Goal: Information Seeking & Learning: Find specific page/section

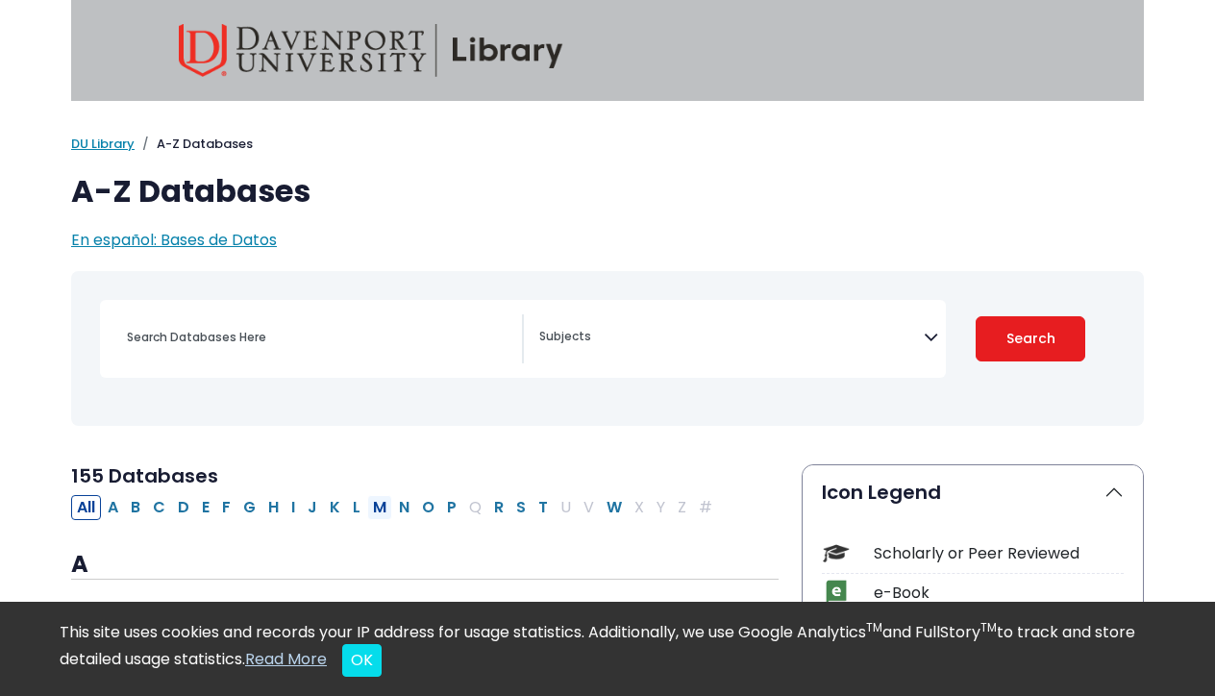
click at [377, 510] on button "M" at bounding box center [379, 507] width 25 height 25
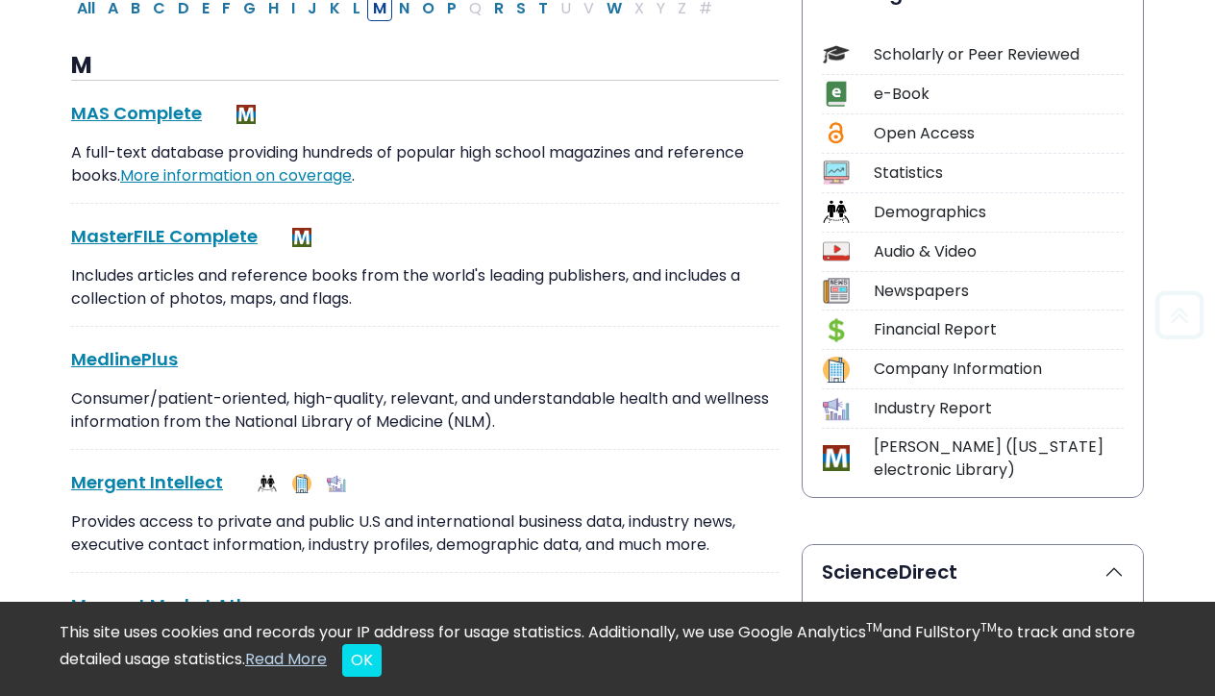
scroll to position [561, 0]
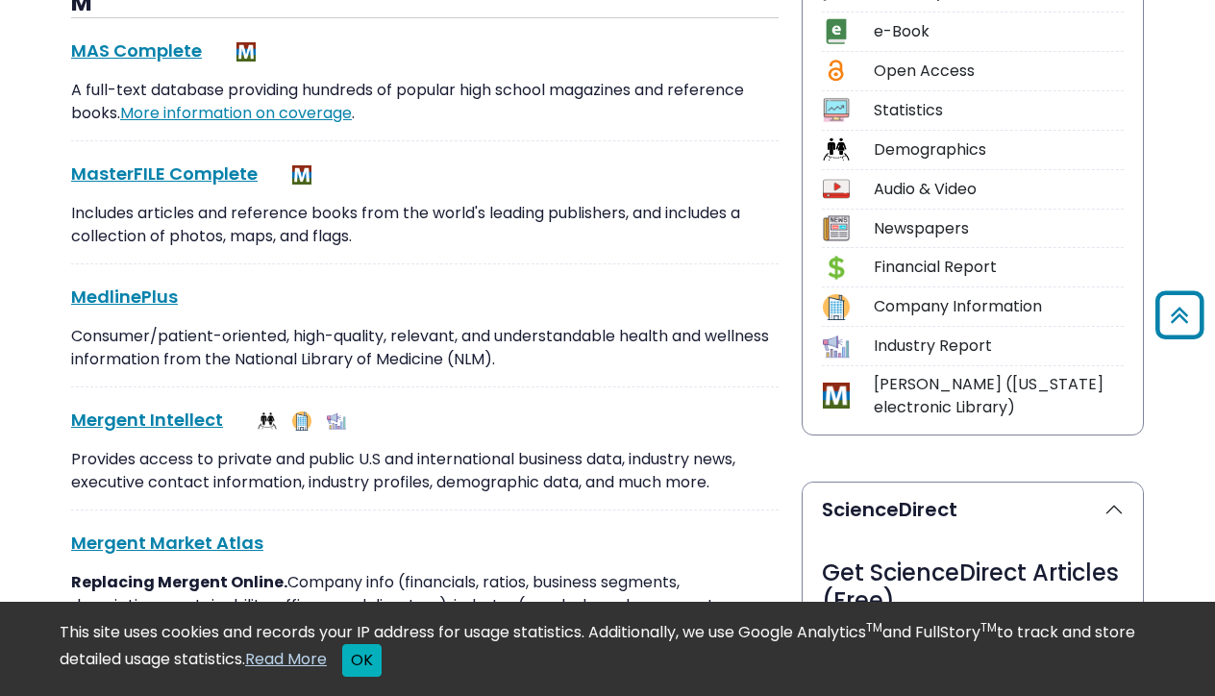
click at [382, 673] on button "OK" at bounding box center [361, 660] width 39 height 33
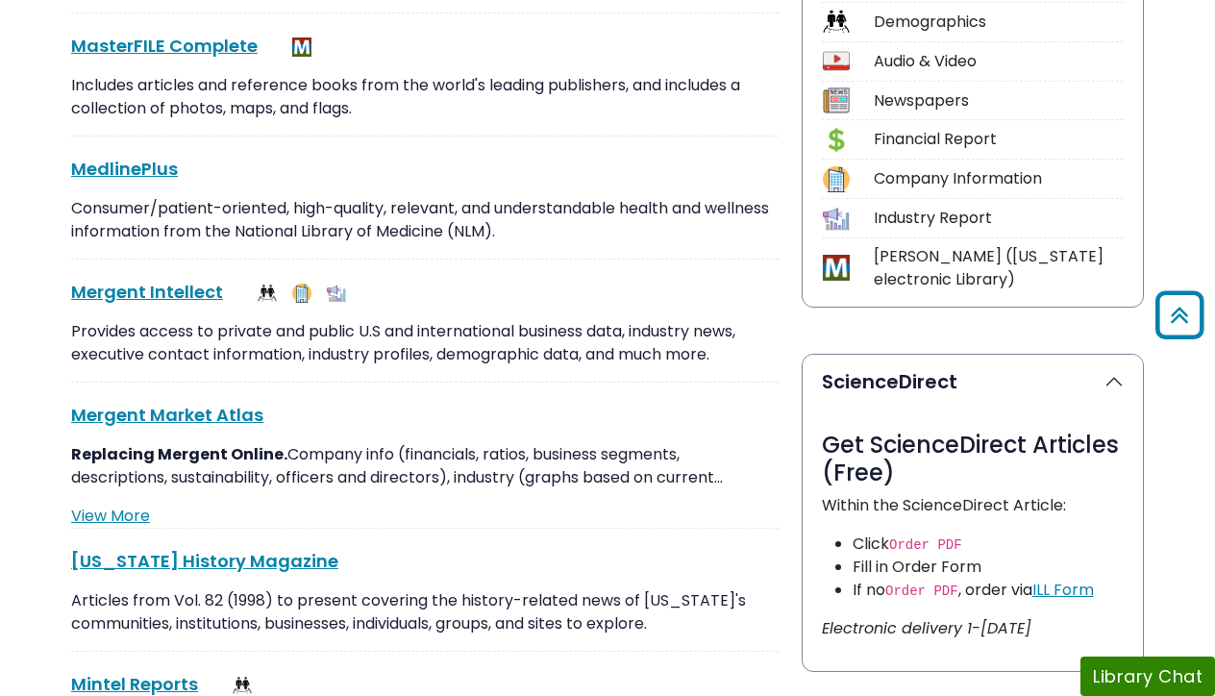
scroll to position [690, 0]
click at [120, 169] on link "MedlinePlus This link opens in a new window" at bounding box center [124, 168] width 107 height 24
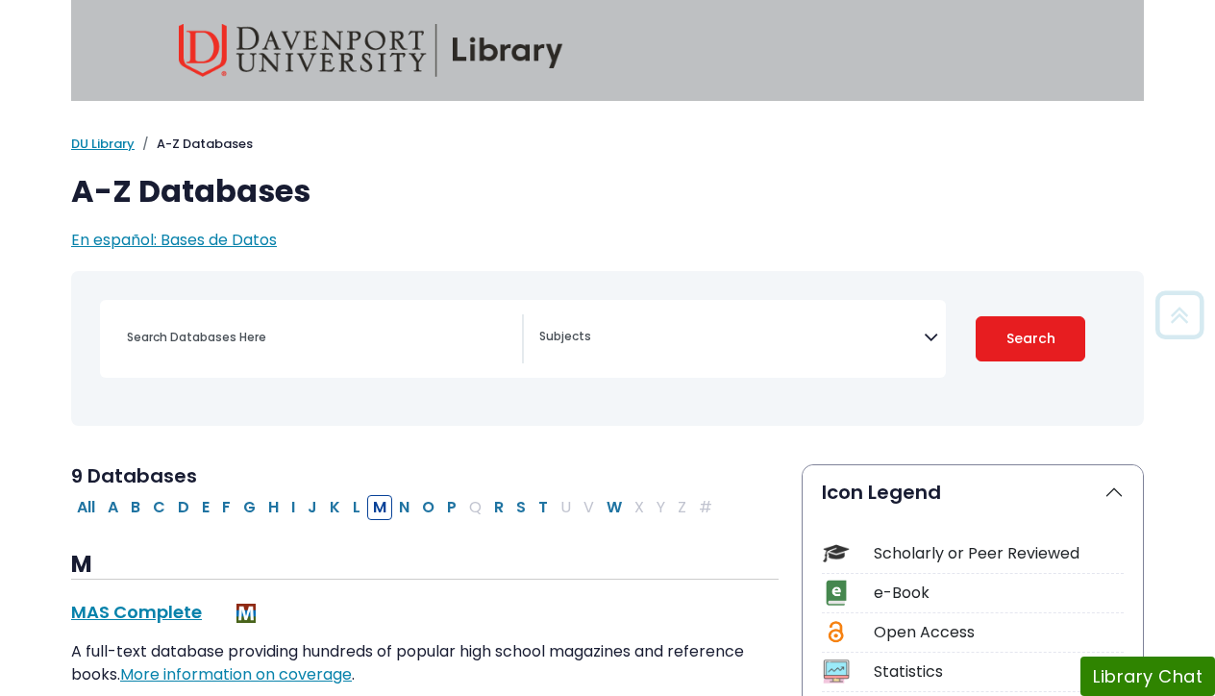
scroll to position [0, 0]
click at [448, 506] on button "P" at bounding box center [451, 507] width 21 height 25
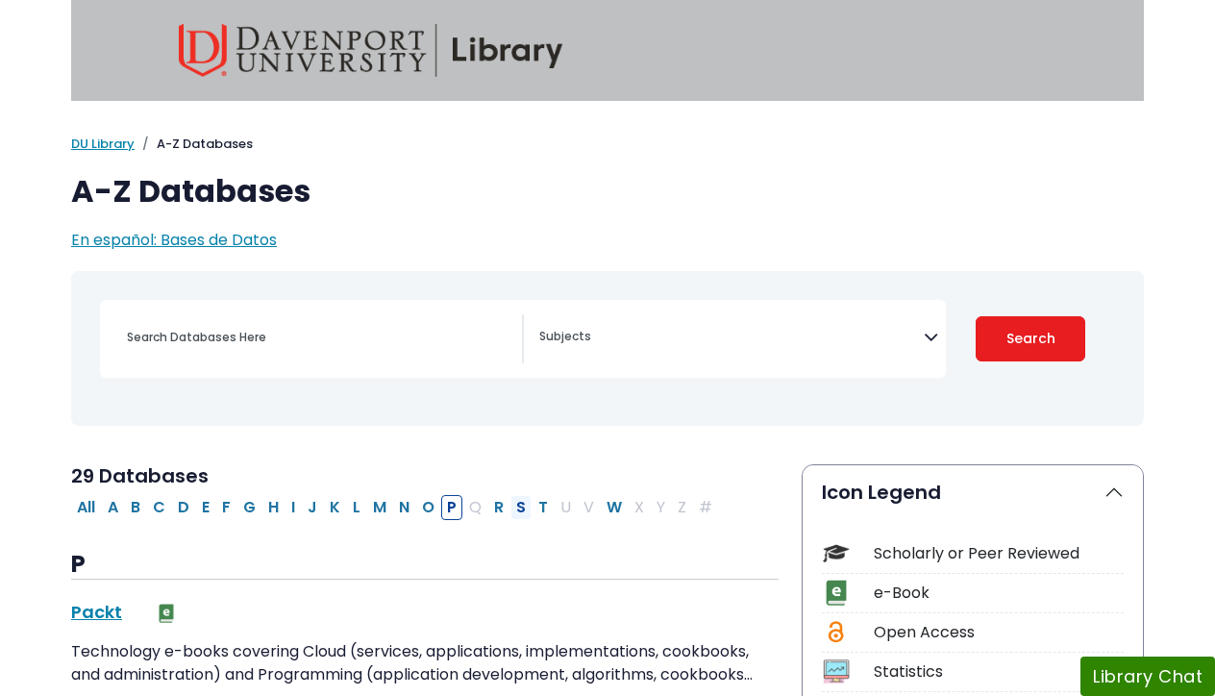
click at [517, 506] on button "S" at bounding box center [520, 507] width 21 height 25
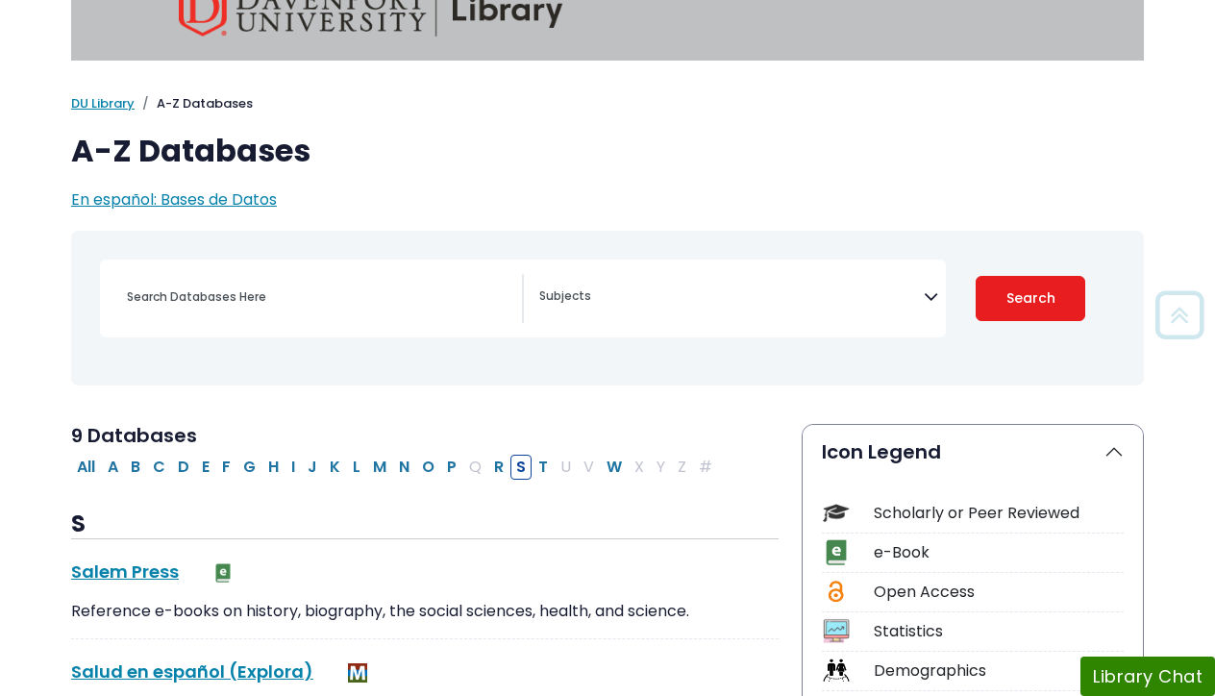
scroll to position [33, 0]
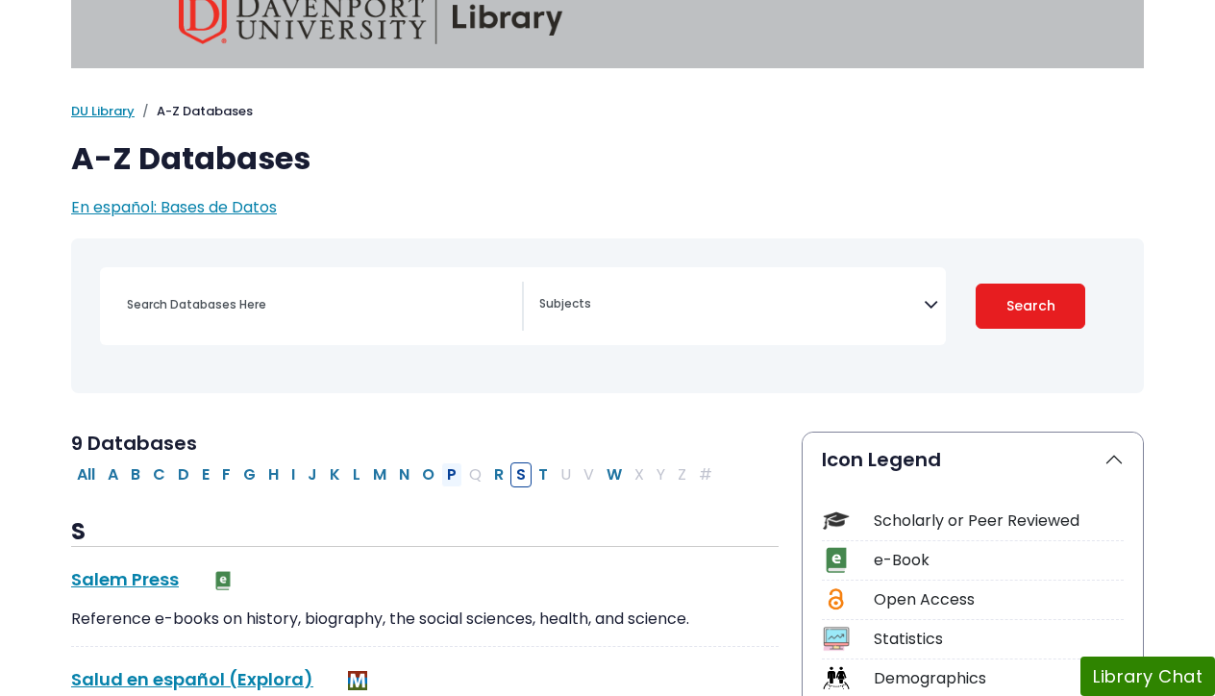
click at [452, 471] on button "P" at bounding box center [451, 474] width 21 height 25
select select "Database Subject Filter"
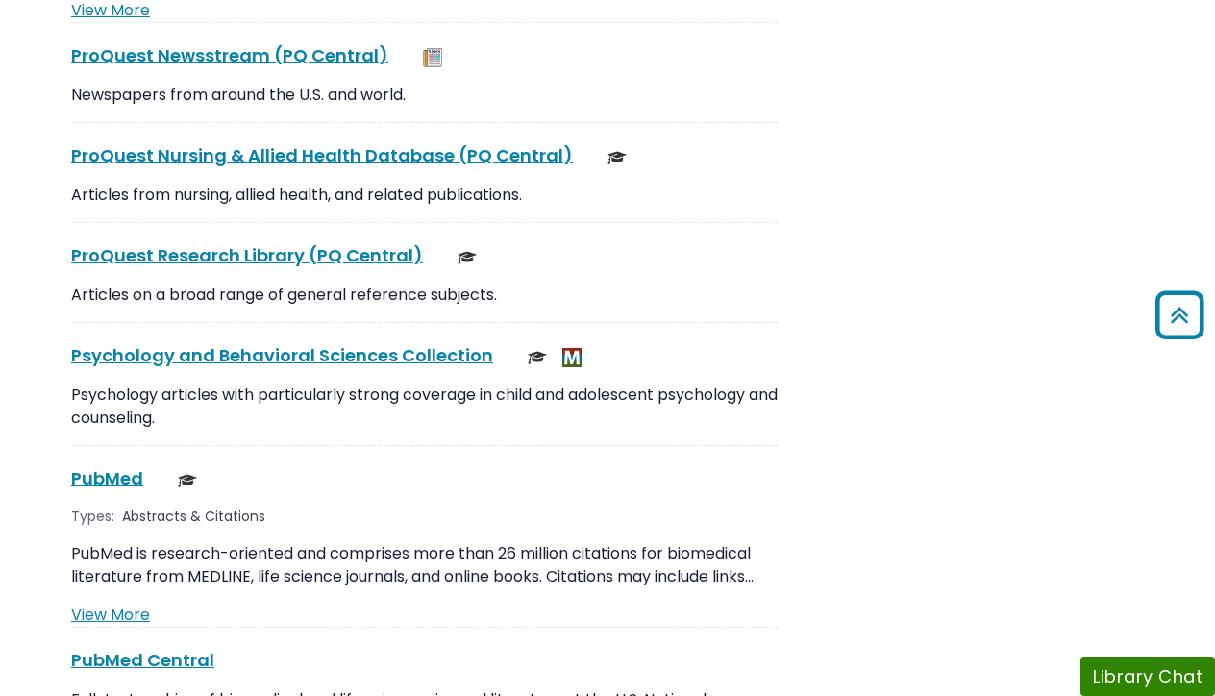
scroll to position [3271, 0]
click at [100, 466] on link "PubMed This link opens in a new window" at bounding box center [107, 478] width 72 height 24
